Goal: Task Accomplishment & Management: Use online tool/utility

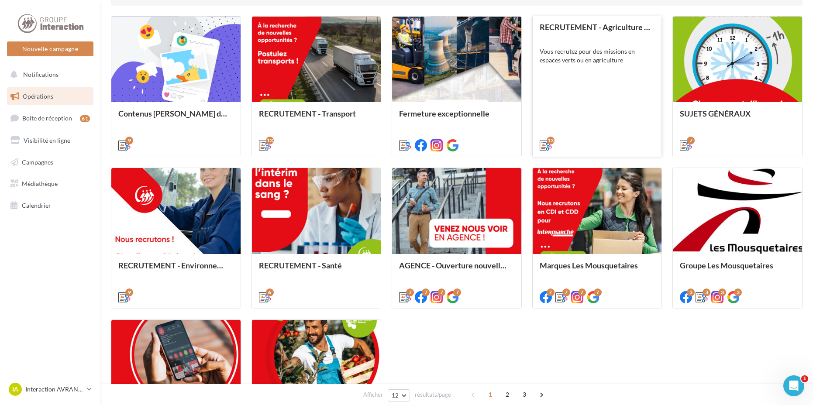
scroll to position [350, 0]
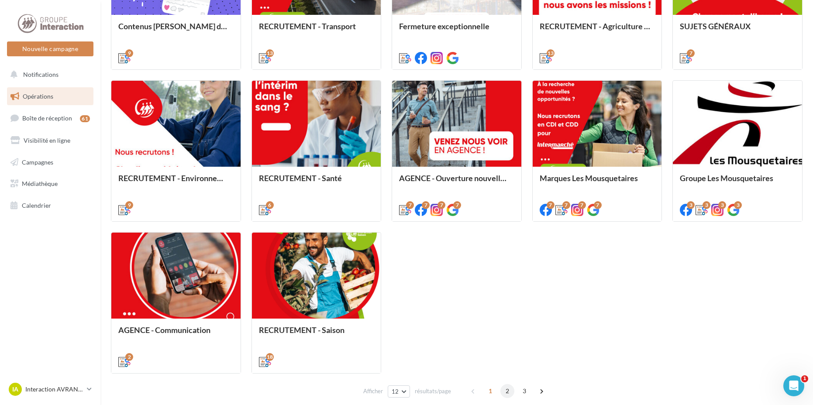
click at [511, 392] on span "2" at bounding box center [508, 391] width 14 height 14
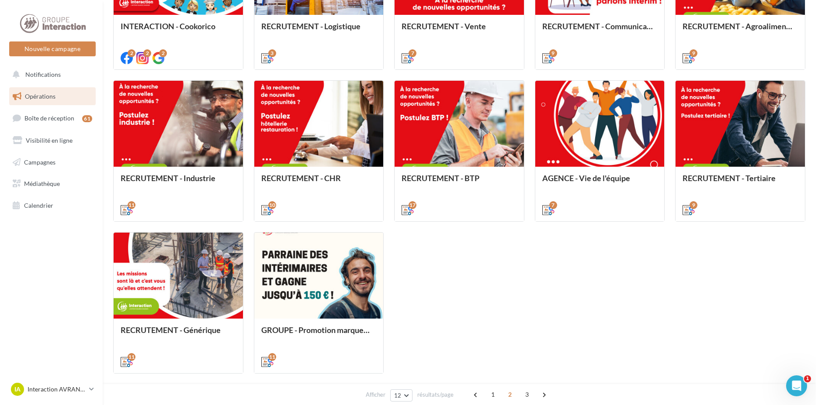
scroll to position [243, 0]
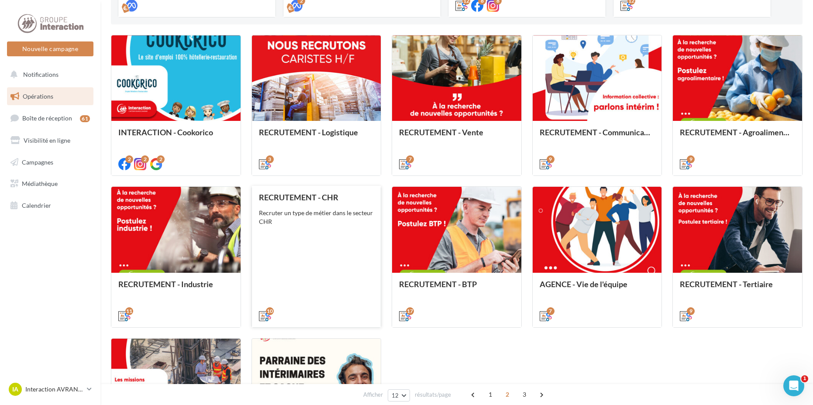
click at [311, 198] on div "RECRUTEMENT - CHR" at bounding box center [316, 197] width 115 height 9
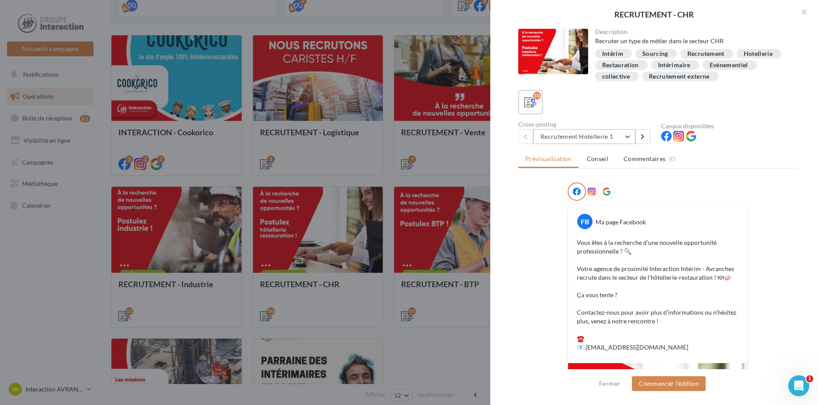
click at [571, 142] on button "Recrutement Hotellerie 1" at bounding box center [584, 136] width 102 height 15
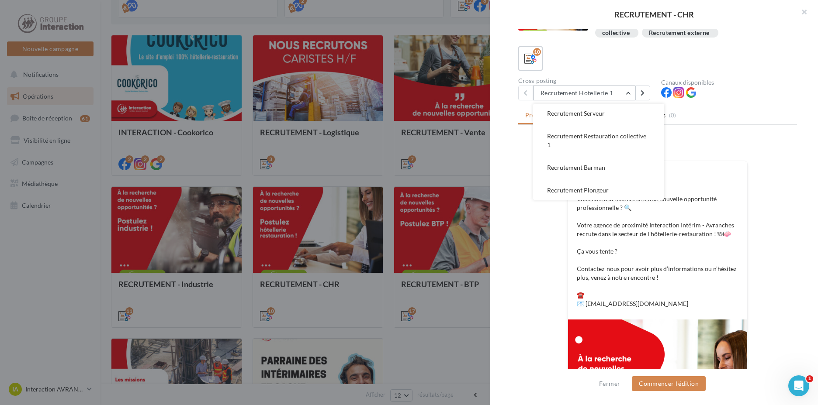
scroll to position [26, 0]
click at [592, 135] on span "Recrutement Cuisinier" at bounding box center [578, 134] width 62 height 7
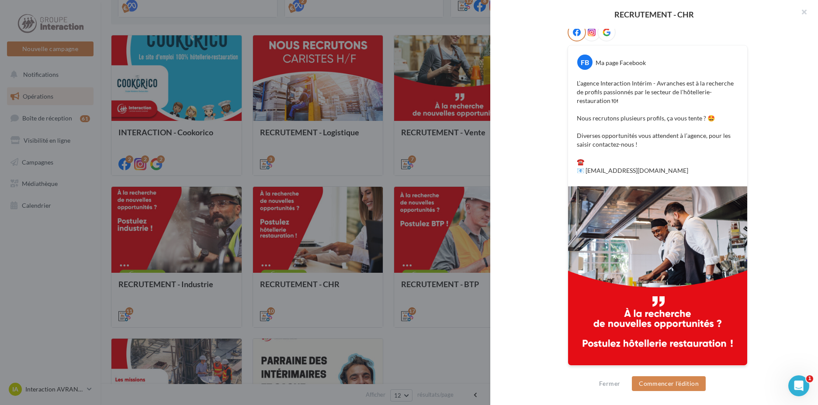
scroll to position [72, 0]
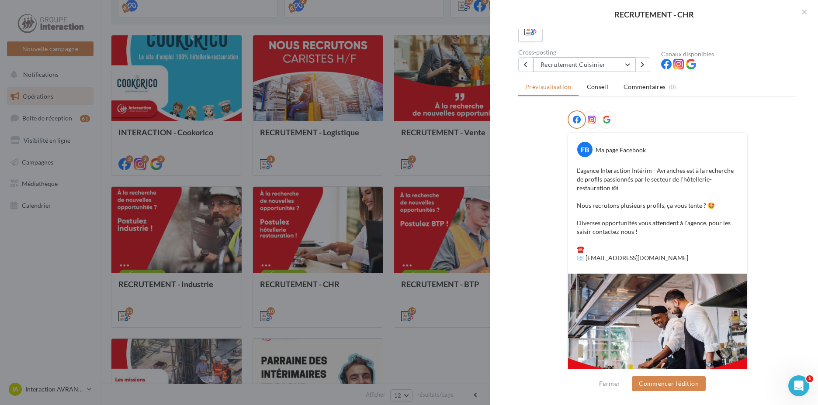
click at [592, 67] on button "Recrutement Cuisinier" at bounding box center [584, 64] width 102 height 15
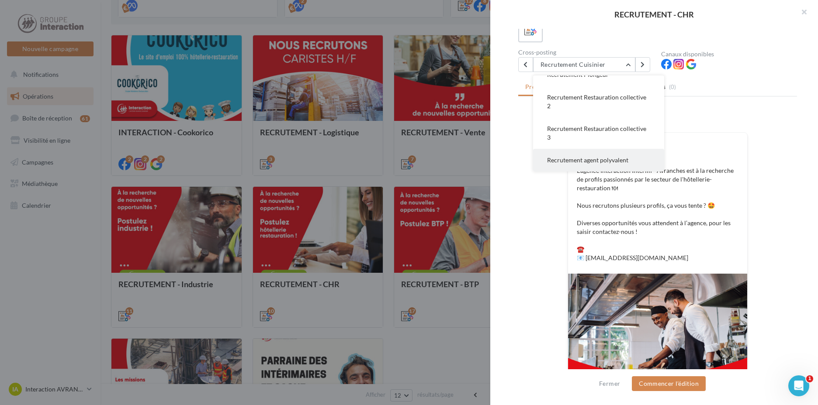
click at [572, 163] on span "Recrutement agent polyvalent" at bounding box center [587, 159] width 81 height 7
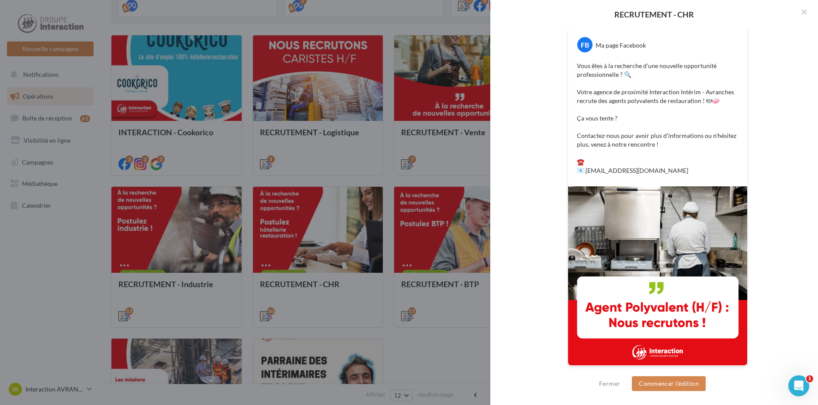
scroll to position [90, 0]
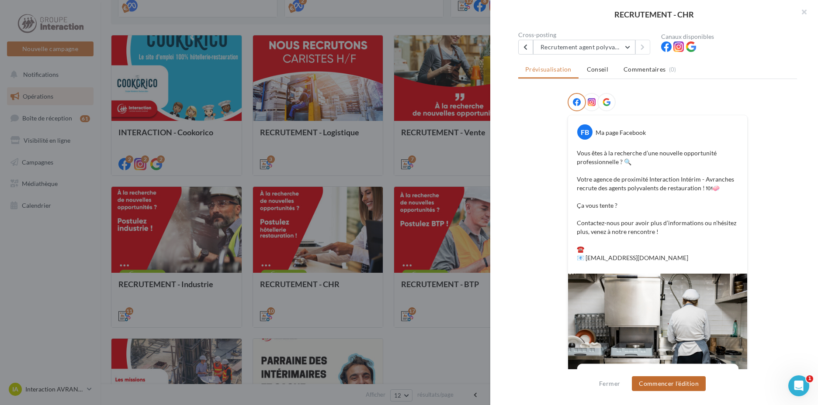
click at [651, 383] on button "Commencer l'édition" at bounding box center [669, 384] width 74 height 15
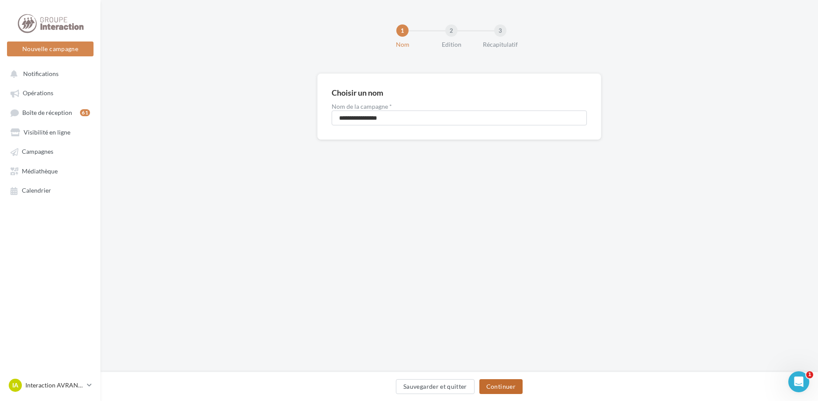
click at [515, 388] on button "Continuer" at bounding box center [500, 386] width 43 height 15
